Goal: Communication & Community: Answer question/provide support

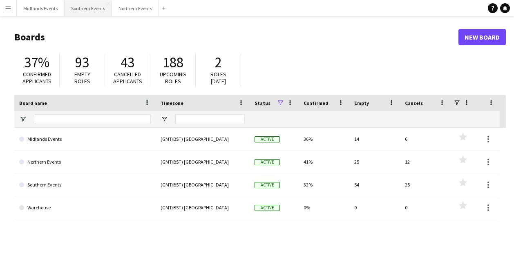
click at [76, 4] on button "Southern Events Close" at bounding box center [87, 8] width 47 height 16
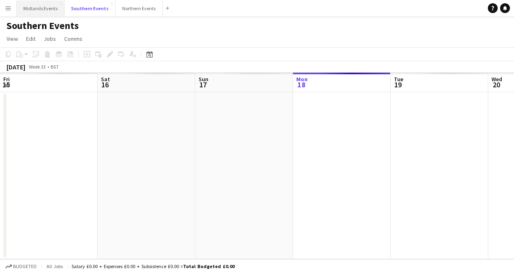
scroll to position [0, 195]
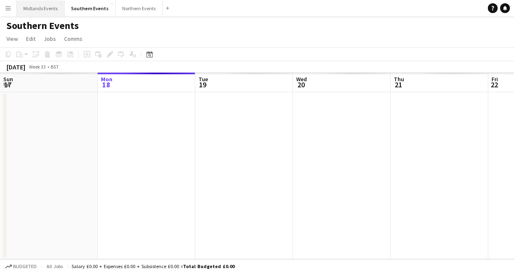
click at [42, 13] on button "Midlands Events Close" at bounding box center [41, 8] width 48 height 16
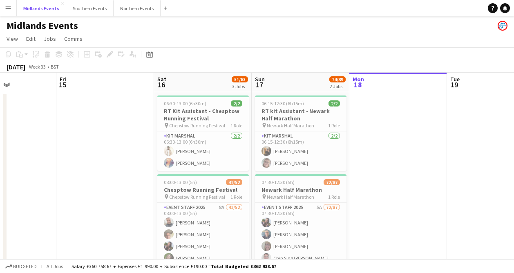
scroll to position [0, 256]
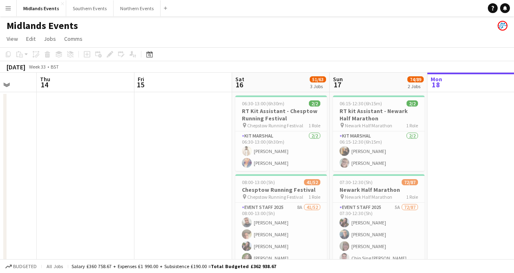
click at [10, 4] on button "Menu" at bounding box center [8, 8] width 16 height 16
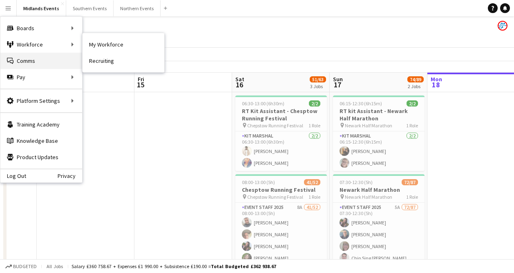
click at [16, 55] on link "Comms Comms" at bounding box center [41, 61] width 82 height 16
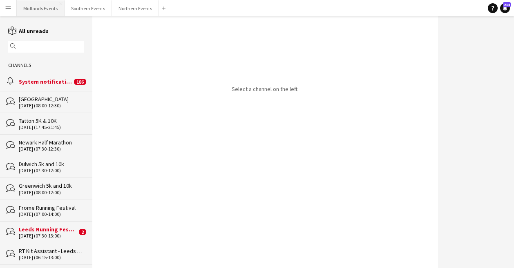
click at [49, 10] on button "Midlands Events Close" at bounding box center [41, 8] width 48 height 16
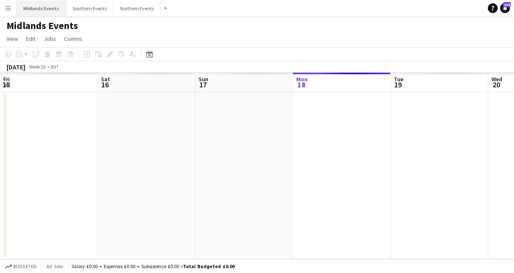
scroll to position [0, 195]
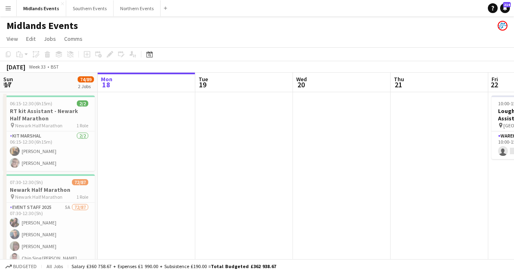
click at [9, 8] on app-icon "Menu" at bounding box center [8, 8] width 7 height 7
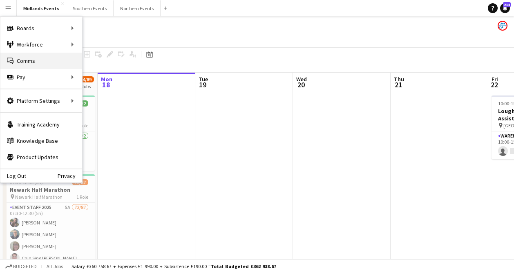
click at [20, 62] on link "Comms Comms" at bounding box center [41, 61] width 82 height 16
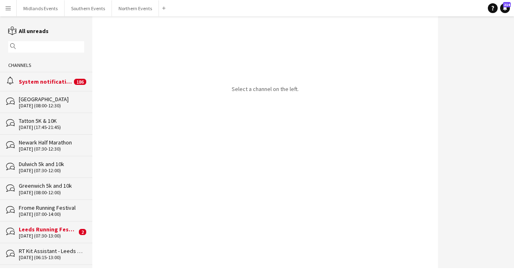
click at [53, 51] on div "magnifier" at bounding box center [46, 46] width 76 height 11
click at [49, 46] on input "text" at bounding box center [50, 46] width 64 height 7
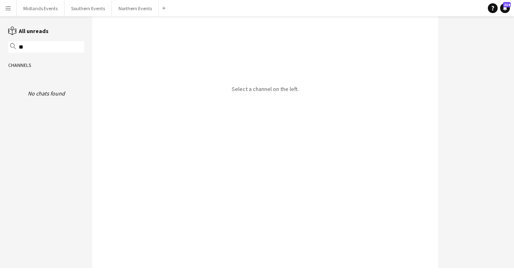
type input "*"
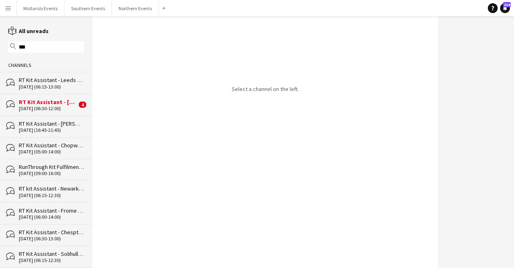
type input "***"
click at [42, 82] on div "RT Kit Assistant - Leeds Running Festival" at bounding box center [51, 79] width 65 height 7
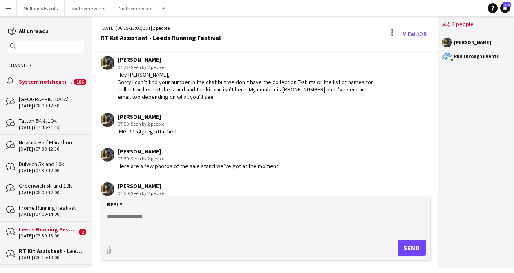
scroll to position [1060, 0]
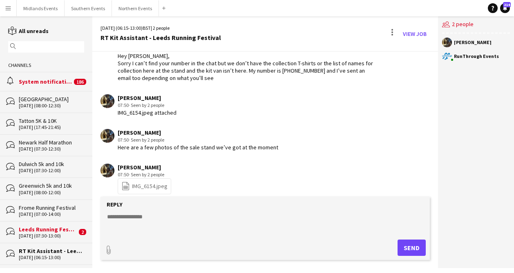
click at [134, 182] on link "file-spreadsheet IMG_6154.jpeg" at bounding box center [144, 186] width 46 height 9
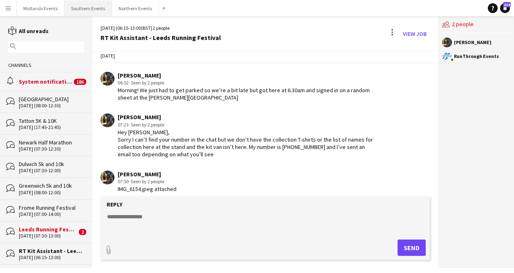
scroll to position [983, 0]
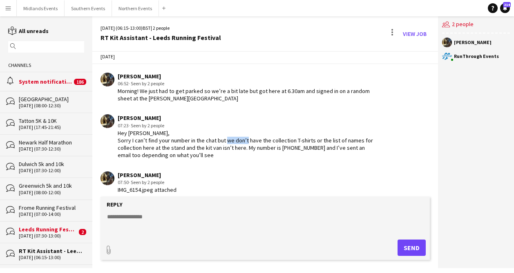
drag, startPoint x: 258, startPoint y: 135, endPoint x: 239, endPoint y: 135, distance: 19.2
click at [239, 135] on div "Hey [PERSON_NAME], Sorry I can’t find your number in the chat but we don’t have…" at bounding box center [247, 144] width 259 height 30
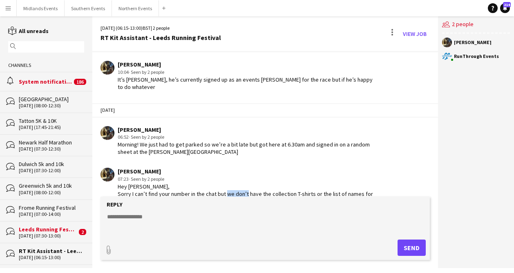
scroll to position [927, 0]
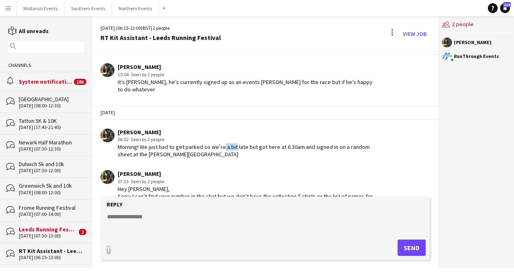
drag, startPoint x: 231, startPoint y: 140, endPoint x: 212, endPoint y: 140, distance: 19.2
click at [213, 143] on div "Morning! We just had to get parked so we’re a bit late but got here at 6.30am a…" at bounding box center [247, 150] width 259 height 15
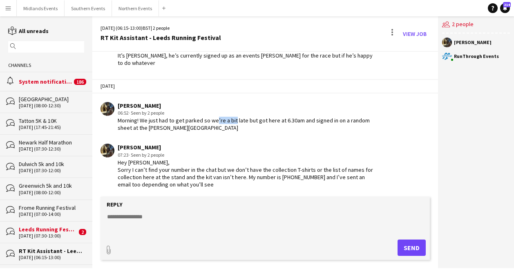
scroll to position [865, 0]
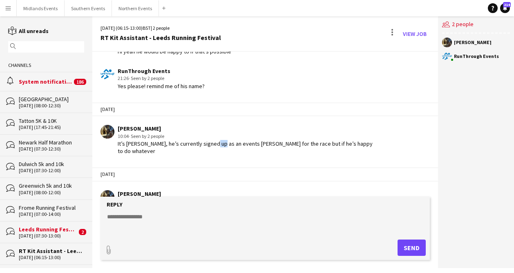
drag, startPoint x: 213, startPoint y: 141, endPoint x: 204, endPoint y: 141, distance: 9.4
click at [204, 141] on div "It’s [PERSON_NAME], he’s currently signed up as an events [PERSON_NAME] for the…" at bounding box center [247, 147] width 259 height 15
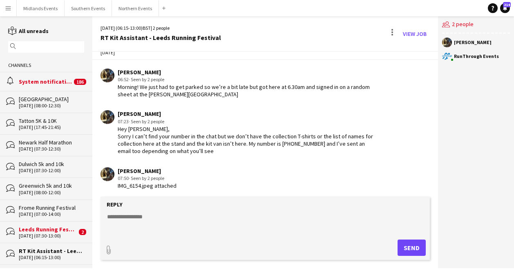
scroll to position [987, 0]
drag, startPoint x: 183, startPoint y: 128, endPoint x: 202, endPoint y: 128, distance: 18.8
click at [202, 128] on div "Hey [PERSON_NAME], Sorry I can’t find your number in the chat but we don’t have…" at bounding box center [247, 140] width 259 height 30
drag, startPoint x: 218, startPoint y: 129, endPoint x: 267, endPoint y: 129, distance: 49.4
click at [267, 129] on div "Hey [PERSON_NAME], Sorry I can’t find your number in the chat but we don’t have…" at bounding box center [247, 140] width 259 height 30
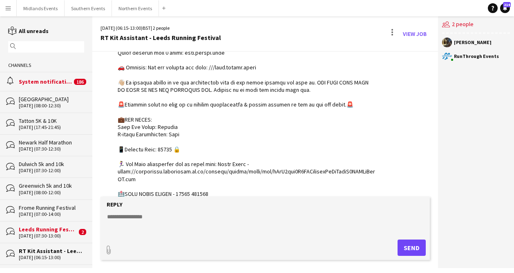
scroll to position [118, 0]
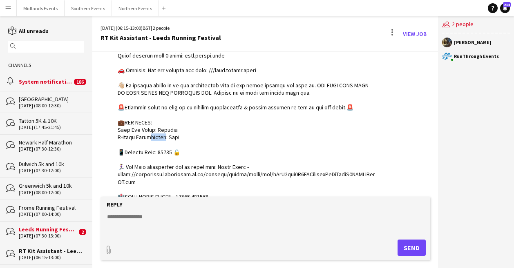
drag, startPoint x: 158, startPoint y: 139, endPoint x: 136, endPoint y: 139, distance: 22.0
click at [138, 139] on div at bounding box center [247, 171] width 259 height 387
click at [183, 102] on div at bounding box center [247, 171] width 259 height 387
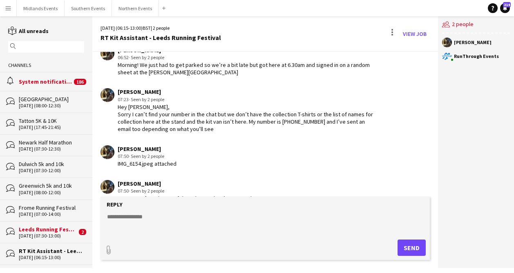
scroll to position [1060, 0]
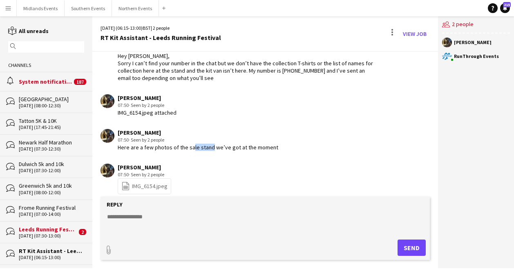
drag, startPoint x: 206, startPoint y: 142, endPoint x: 179, endPoint y: 142, distance: 26.9
click at [182, 144] on div "Here are a few photos of the sale stand we’ve got at the moment" at bounding box center [198, 147] width 160 height 7
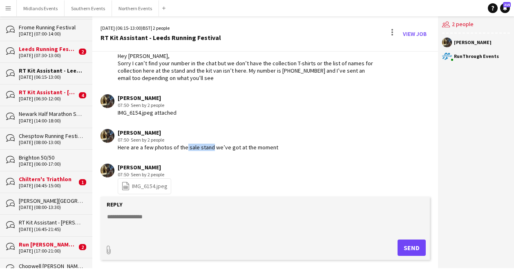
scroll to position [182, 0]
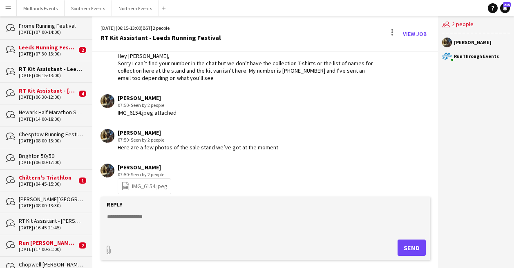
click at [59, 217] on div "RT Kit Assistant - [PERSON_NAME] 5K & 10K" at bounding box center [51, 220] width 65 height 7
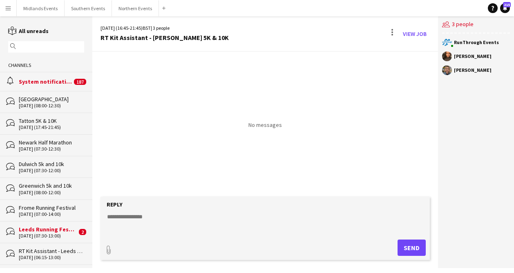
click at [55, 47] on input "text" at bounding box center [50, 46] width 64 height 7
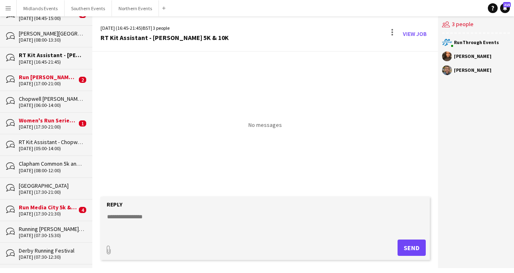
scroll to position [360, 0]
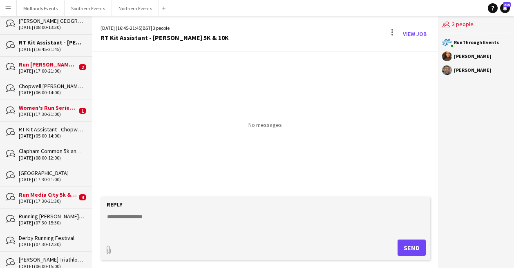
click at [52, 133] on div "[DATE] (05:00-14:00)" at bounding box center [51, 136] width 65 height 6
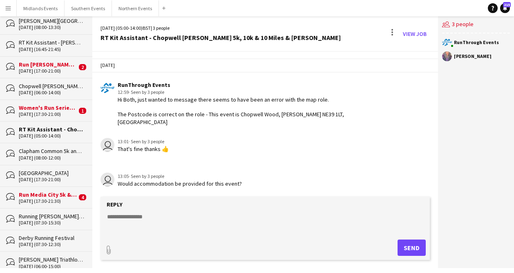
scroll to position [1, 0]
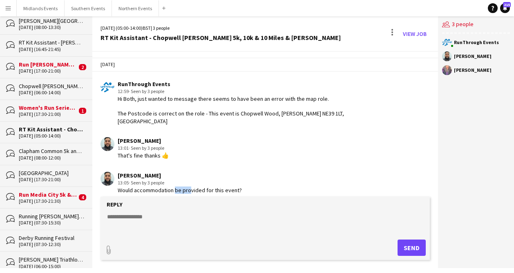
drag, startPoint x: 188, startPoint y: 183, endPoint x: 173, endPoint y: 183, distance: 15.1
click at [173, 187] on div "Would accommodation be provided for this event?" at bounding box center [180, 190] width 124 height 7
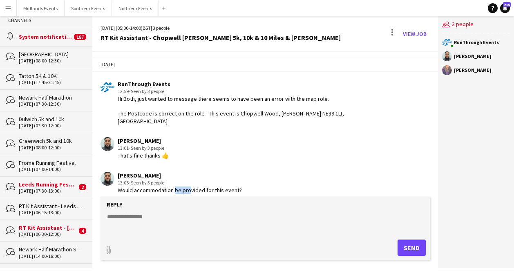
scroll to position [0, 0]
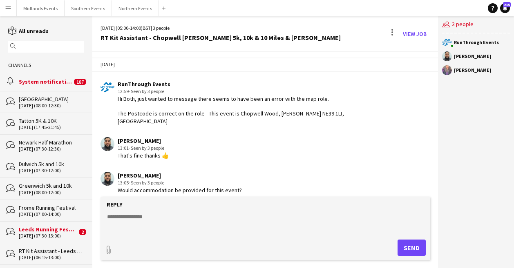
click at [45, 43] on input "text" at bounding box center [50, 46] width 64 height 7
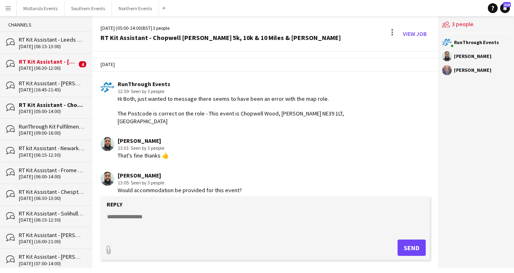
scroll to position [45, 0]
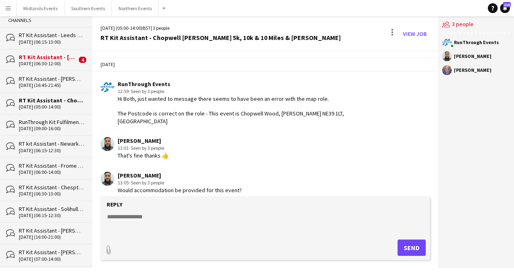
type input "***"
click at [50, 215] on div "[DATE] (06:15-12:30)" at bounding box center [51, 216] width 65 height 6
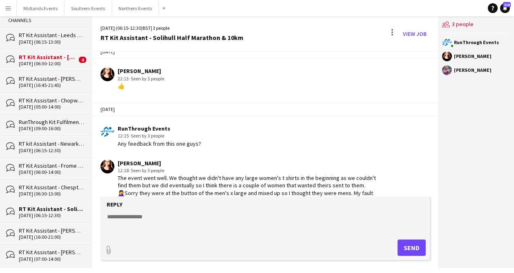
scroll to position [702, 0]
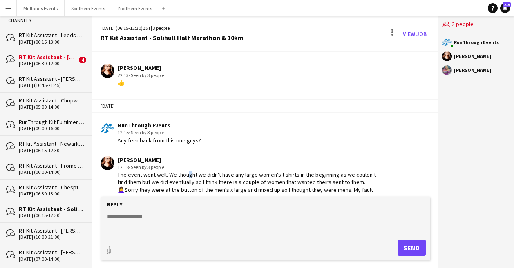
click at [183, 173] on div "The event went well. We thought we didn't have any large women's t shirts in th…" at bounding box center [247, 189] width 259 height 37
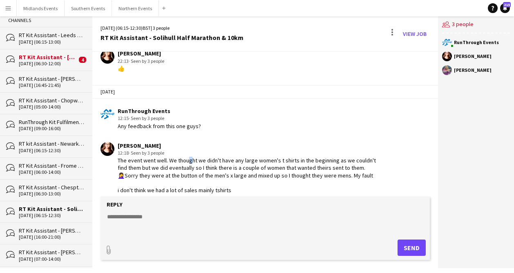
scroll to position [718, 0]
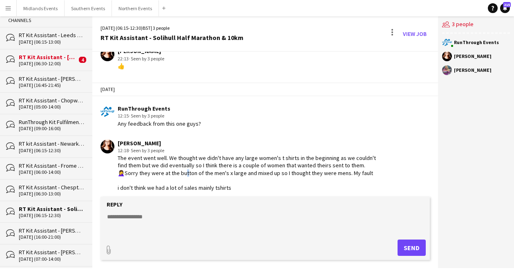
drag, startPoint x: 183, startPoint y: 173, endPoint x: 178, endPoint y: 173, distance: 4.9
click at [178, 173] on div "The event went well. We thought we didn't have any large women's t shirts in th…" at bounding box center [247, 172] width 259 height 37
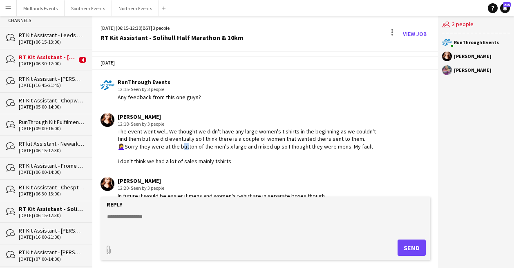
scroll to position [748, 0]
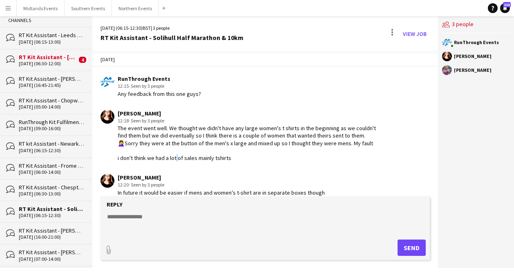
click at [174, 158] on div "The event went well. We thought we didn't have any large women's t shirts in th…" at bounding box center [247, 143] width 259 height 37
click at [161, 157] on div "The event went well. We thought we didn't have any large women's t shirts in th…" at bounding box center [247, 143] width 259 height 37
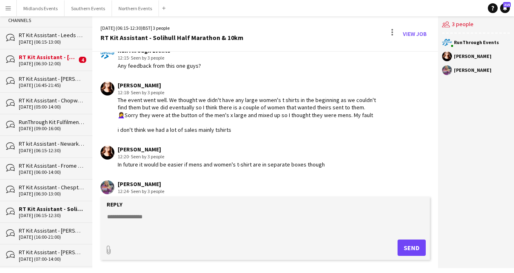
scroll to position [777, 0]
drag, startPoint x: 171, startPoint y: 165, endPoint x: 188, endPoint y: 165, distance: 16.7
click at [188, 165] on div "In future it would be easier if mens and women's t-shirt are in separate boxes …" at bounding box center [221, 163] width 207 height 7
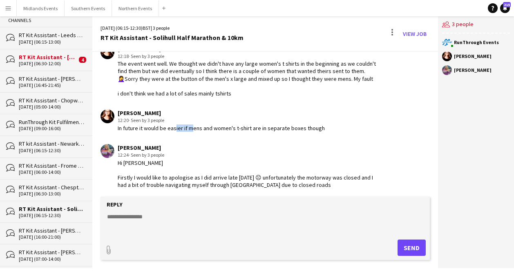
scroll to position [831, 0]
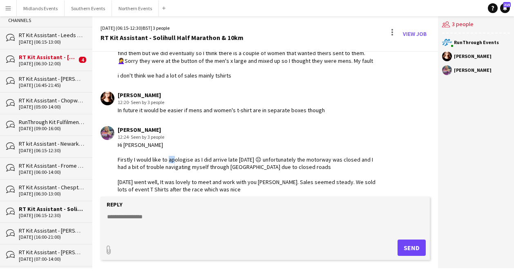
drag, startPoint x: 187, startPoint y: 160, endPoint x: 182, endPoint y: 160, distance: 4.9
click at [182, 160] on div "Hi [PERSON_NAME] Firstly I would like to apologise as I did arrive late [DATE] …" at bounding box center [247, 204] width 259 height 126
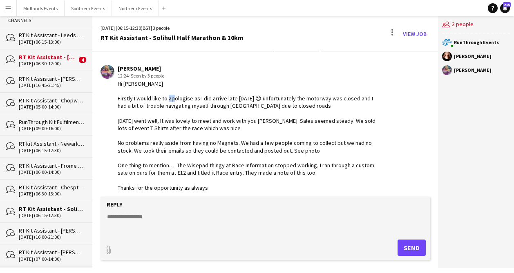
scroll to position [892, 0]
click at [158, 173] on div "Hi [PERSON_NAME] Firstly I would like to apologise as I did arrive late [DATE] …" at bounding box center [247, 143] width 259 height 126
click at [210, 171] on div "Hi [PERSON_NAME] Firstly I would like to apologise as I did arrive late [DATE] …" at bounding box center [247, 143] width 259 height 126
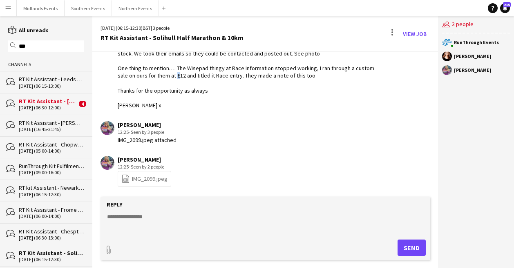
scroll to position [0, 0]
